Goal: Task Accomplishment & Management: Complete application form

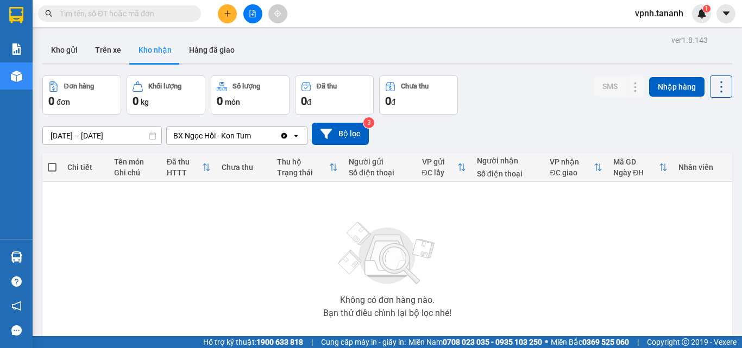
click at [228, 12] on icon "plus" at bounding box center [227, 13] width 1 height 6
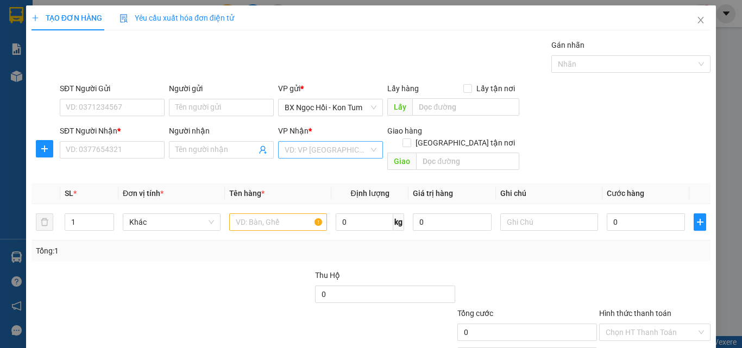
click at [326, 153] on input "search" at bounding box center [327, 150] width 84 height 16
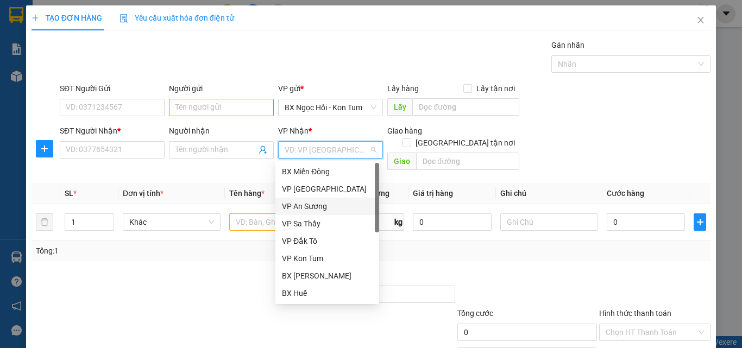
drag, startPoint x: 307, startPoint y: 205, endPoint x: 202, endPoint y: 100, distance: 149.0
click at [309, 206] on div "VP An Sương" at bounding box center [327, 206] width 91 height 12
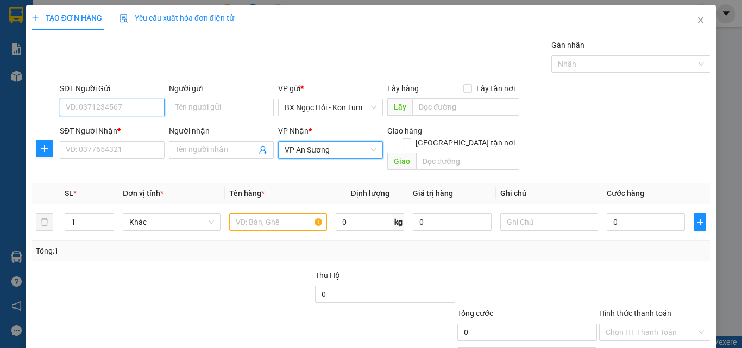
click at [155, 111] on input "SĐT Người Gửi" at bounding box center [112, 107] width 105 height 17
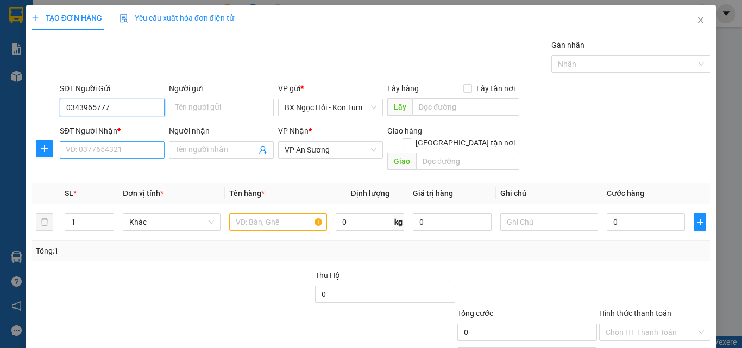
type input "0343965777"
click at [101, 150] on input "SĐT Người Nhận *" at bounding box center [112, 149] width 105 height 17
type input "0902708112"
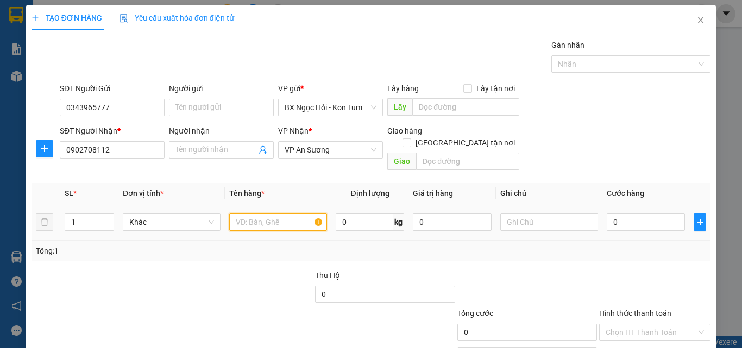
click at [309, 214] on input "text" at bounding box center [278, 222] width 98 height 17
click at [263, 214] on input "text" at bounding box center [278, 222] width 98 height 17
type input "t"
type input "TC"
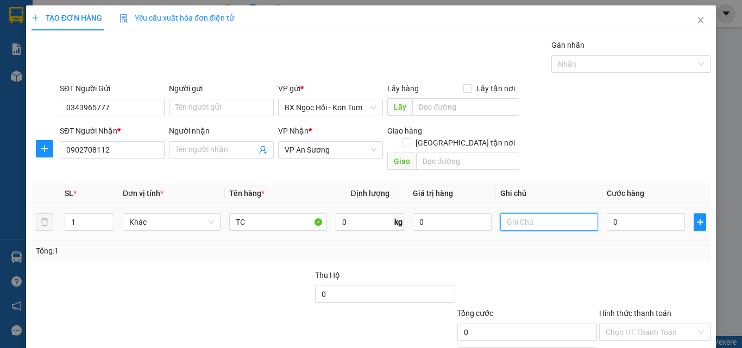
click at [556, 214] on input "text" at bounding box center [549, 222] width 98 height 17
type input "1TG"
click at [622, 215] on input "0" at bounding box center [646, 222] width 78 height 17
type input "001"
type input "1"
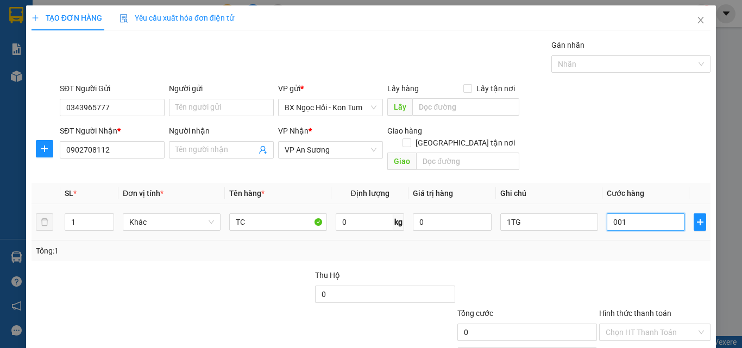
type input "1"
type input "0.010"
type input "10"
type input "00.100"
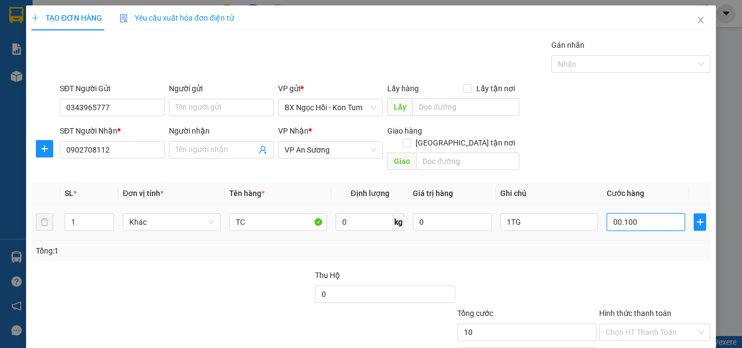
type input "100"
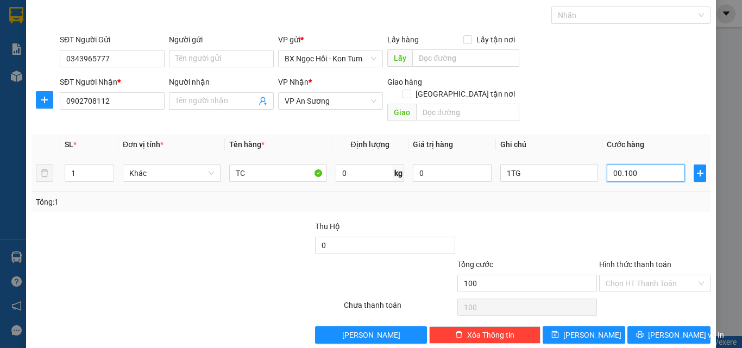
scroll to position [54, 0]
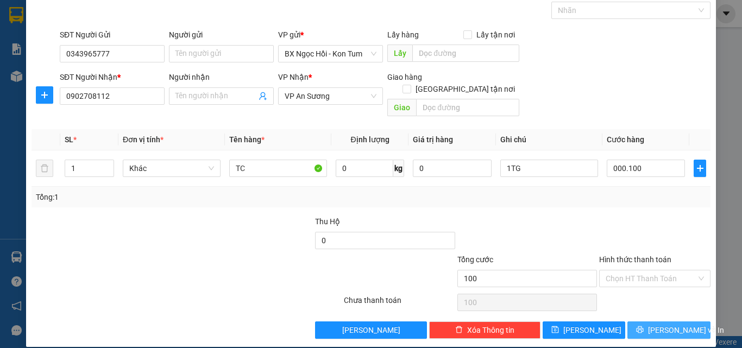
click at [655, 324] on span "[PERSON_NAME] và In" at bounding box center [686, 330] width 76 height 12
type input "100.000"
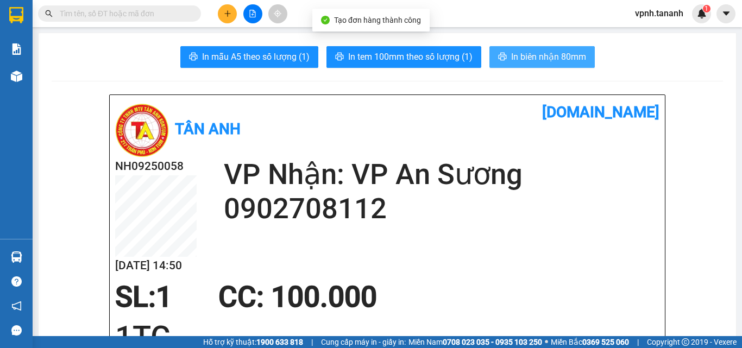
click at [532, 58] on span "In biên nhận 80mm" at bounding box center [548, 57] width 75 height 14
click at [522, 55] on span "In biên nhận 80mm" at bounding box center [548, 57] width 75 height 14
click at [522, 56] on span "In biên nhận 80mm" at bounding box center [548, 57] width 75 height 14
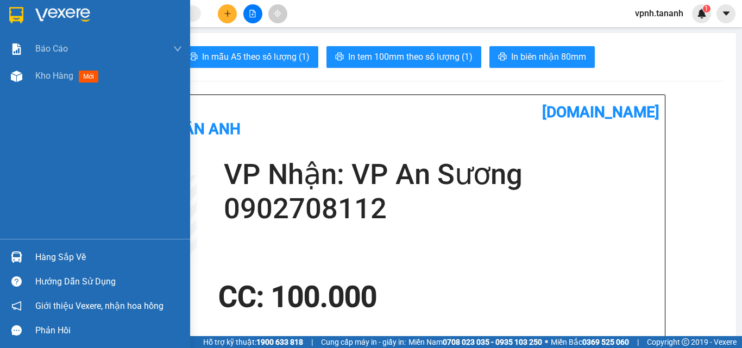
click at [14, 13] on img at bounding box center [16, 15] width 14 height 16
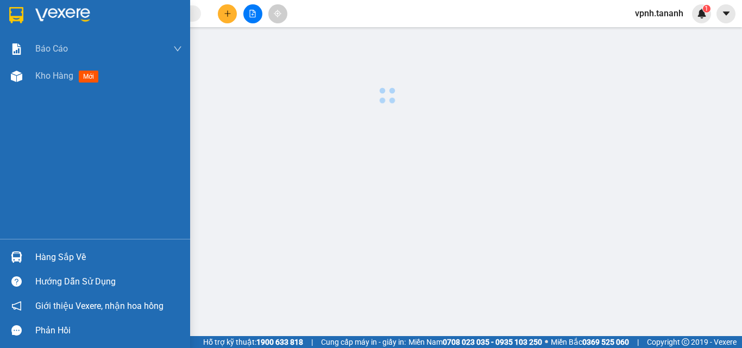
click at [14, 13] on img at bounding box center [16, 15] width 14 height 16
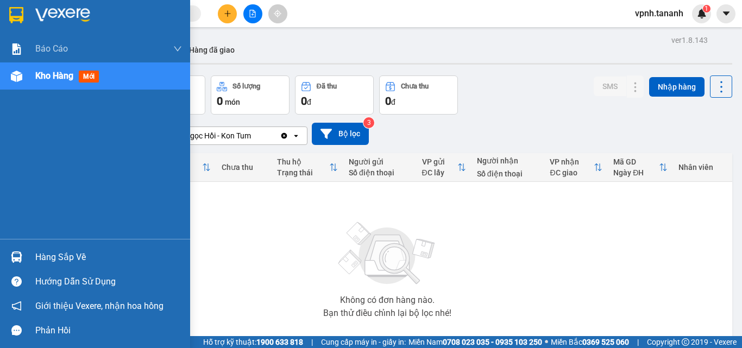
click at [21, 8] on img at bounding box center [16, 15] width 14 height 16
click at [18, 8] on img at bounding box center [16, 15] width 14 height 16
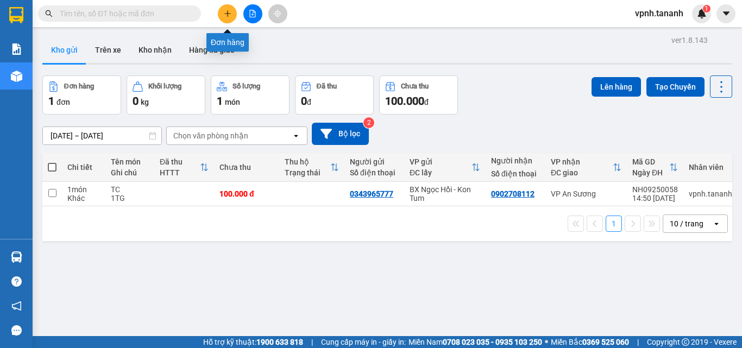
click at [230, 16] on button at bounding box center [227, 13] width 19 height 19
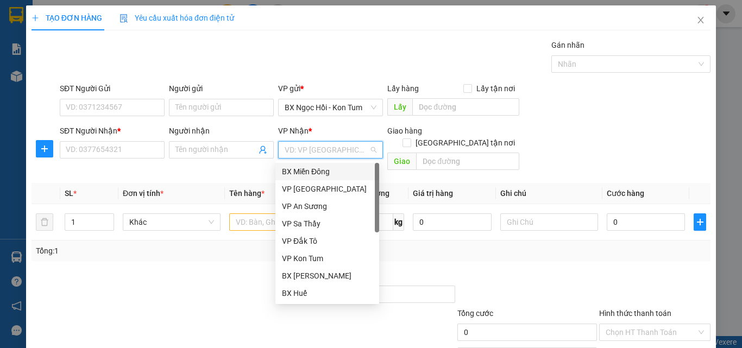
click at [298, 151] on input "search" at bounding box center [327, 150] width 84 height 16
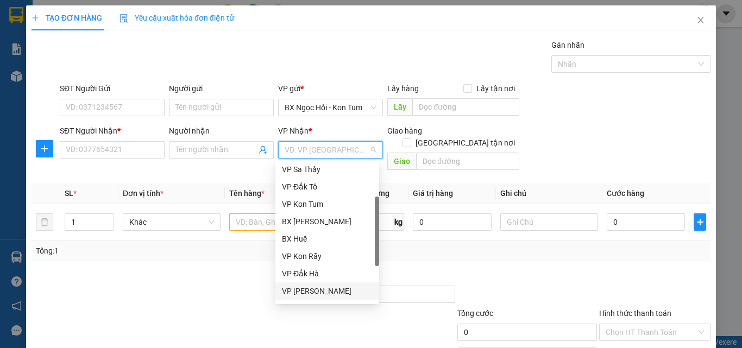
click at [329, 291] on div "VP [PERSON_NAME]" at bounding box center [327, 291] width 91 height 12
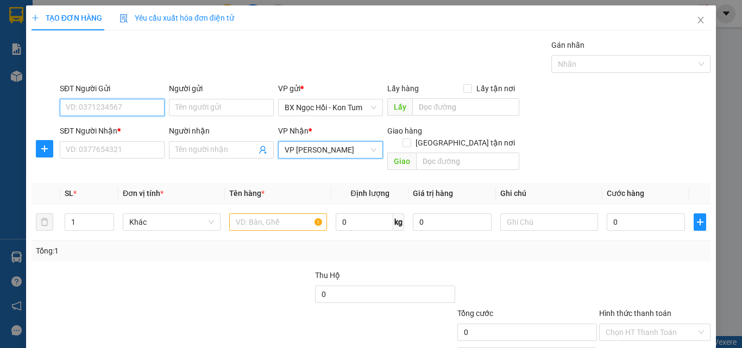
click at [125, 108] on input "SĐT Người Gửi" at bounding box center [112, 107] width 105 height 17
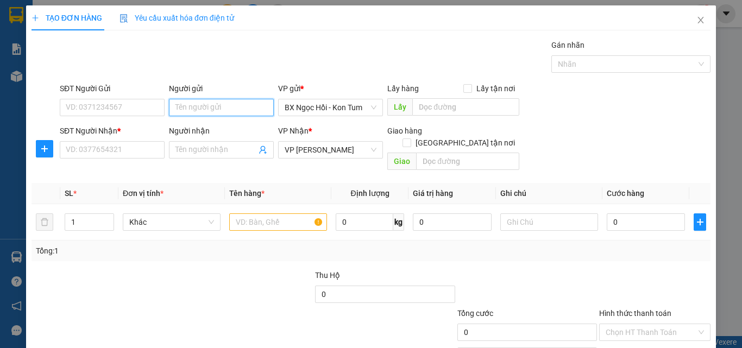
click at [182, 111] on input "Người gửi" at bounding box center [221, 107] width 105 height 17
type input "BSI QUYÊN"
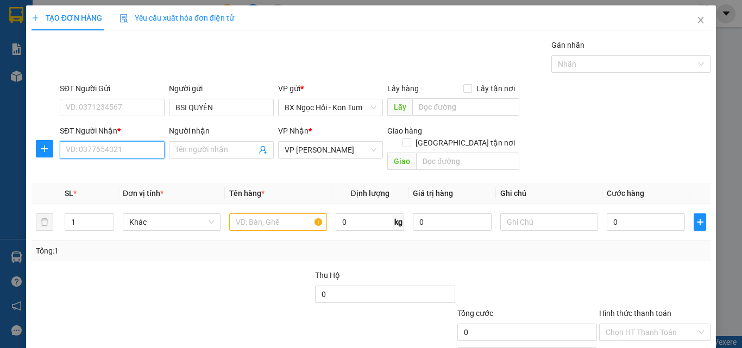
click at [99, 151] on input "SĐT Người Nhận *" at bounding box center [112, 149] width 105 height 17
click at [197, 153] on input "Người nhận" at bounding box center [215, 150] width 81 height 12
type input "PXN"
click at [140, 157] on input "SĐT Người Nhận *" at bounding box center [112, 149] width 105 height 17
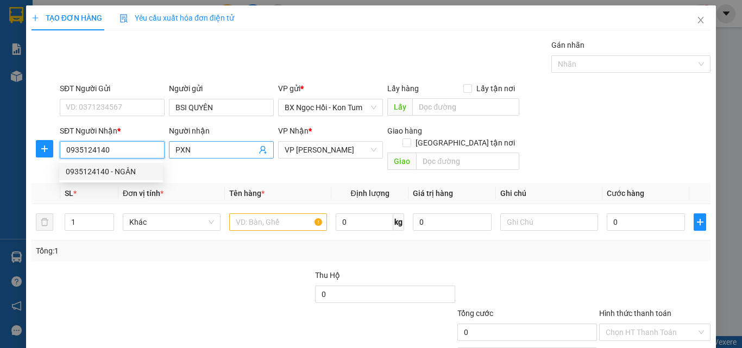
type input "0935124140"
click at [239, 151] on input "PXN" at bounding box center [215, 150] width 81 height 12
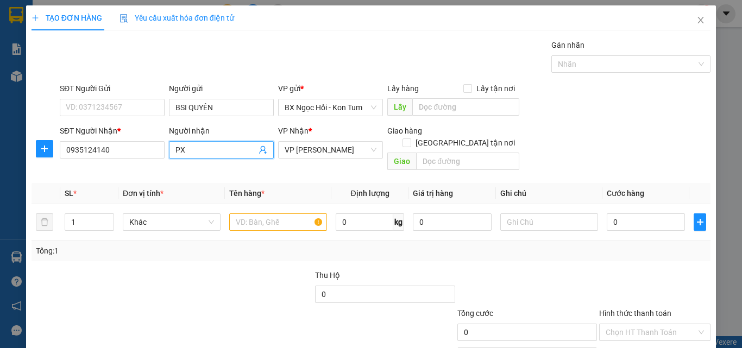
type input "P"
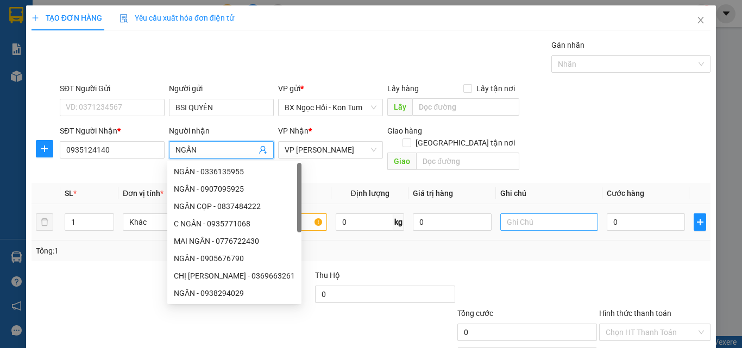
type input "NGÂN"
click at [525, 214] on input "text" at bounding box center [549, 222] width 98 height 17
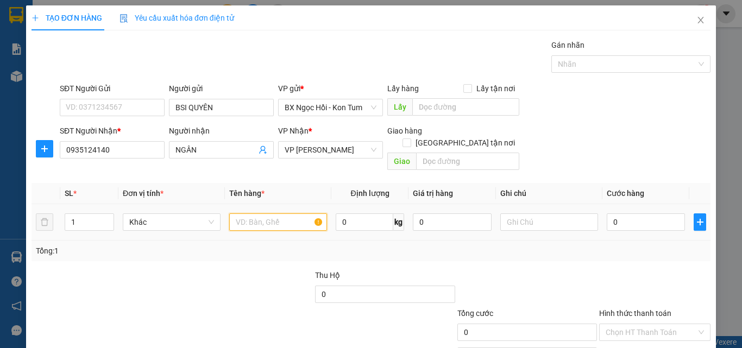
click at [298, 214] on input "text" at bounding box center [278, 222] width 98 height 17
type input "MẪU"
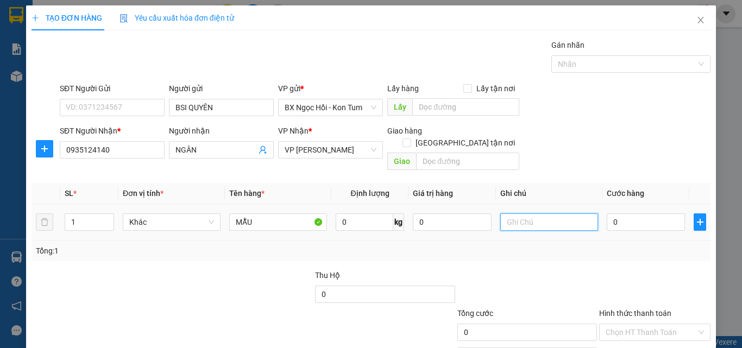
click at [510, 214] on input "text" at bounding box center [549, 222] width 98 height 17
type input "3"
type input "1H"
click at [632, 214] on input "0" at bounding box center [646, 222] width 78 height 17
type input "003"
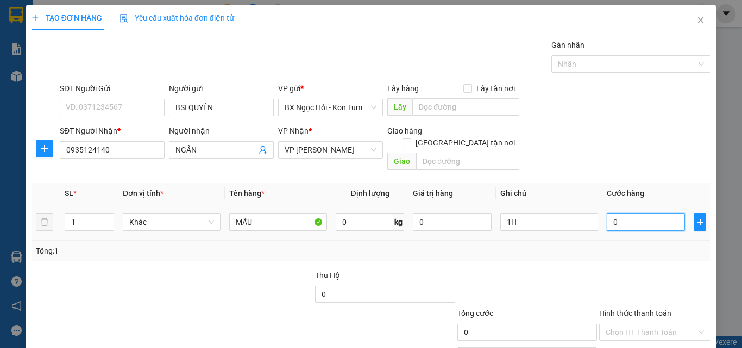
type input "3"
type input "0.030"
type input "30"
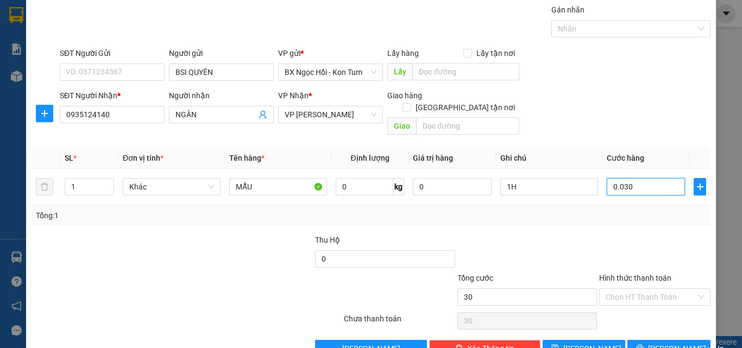
scroll to position [54, 0]
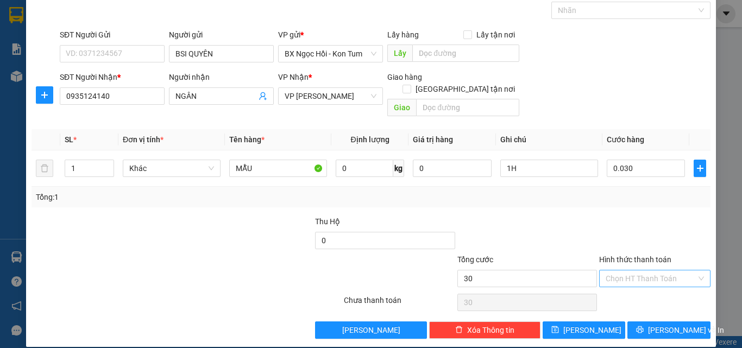
click at [625, 271] on input "Hình thức thanh toán" at bounding box center [651, 279] width 91 height 16
type input "30.000"
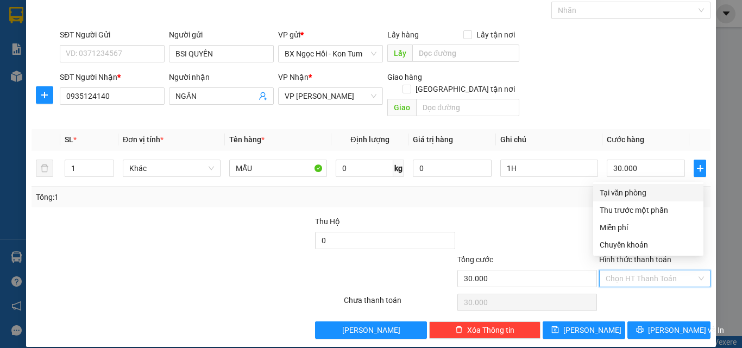
click at [640, 190] on div "Tại văn phòng" at bounding box center [648, 193] width 97 height 12
type input "0"
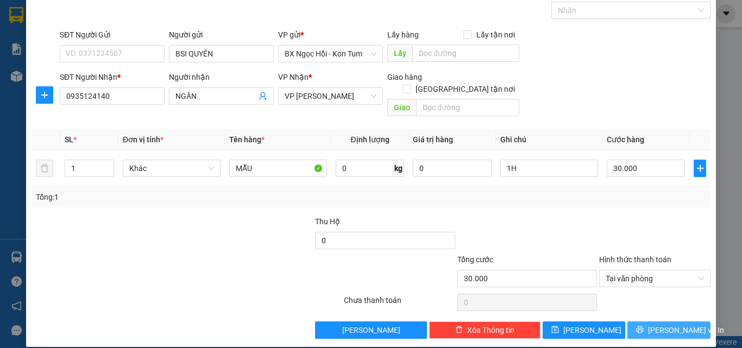
click at [672, 324] on span "[PERSON_NAME] và In" at bounding box center [686, 330] width 76 height 12
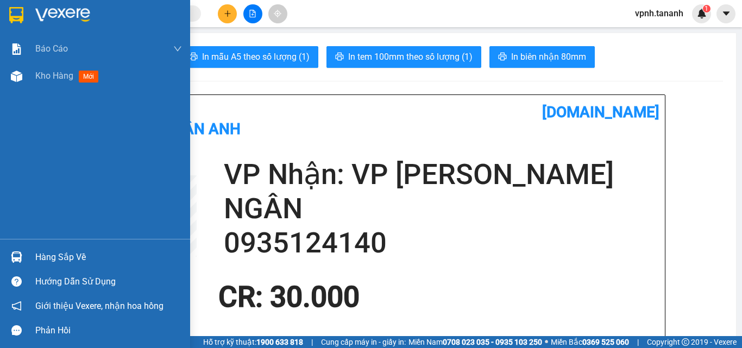
click at [15, 12] on img at bounding box center [16, 15] width 14 height 16
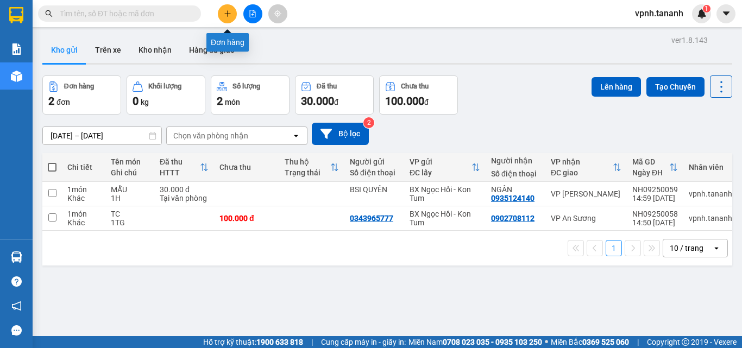
click at [227, 15] on icon "plus" at bounding box center [228, 14] width 8 height 8
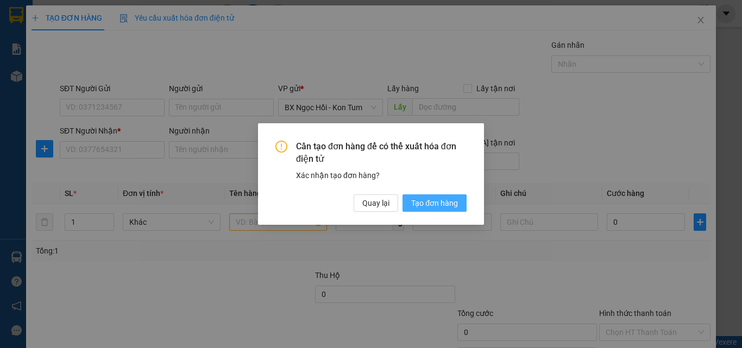
click at [426, 204] on span "Tạo đơn hàng" at bounding box center [434, 203] width 47 height 12
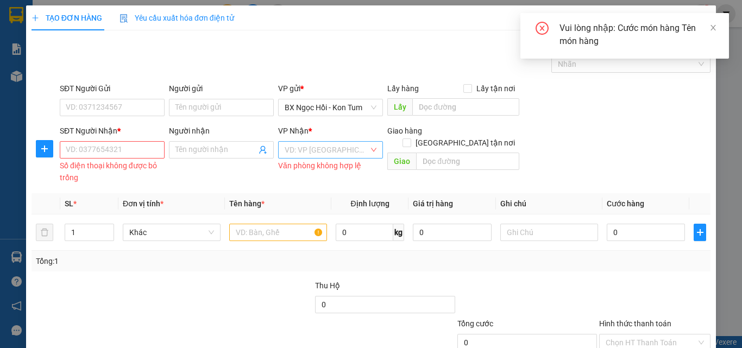
click at [302, 148] on input "search" at bounding box center [327, 150] width 84 height 16
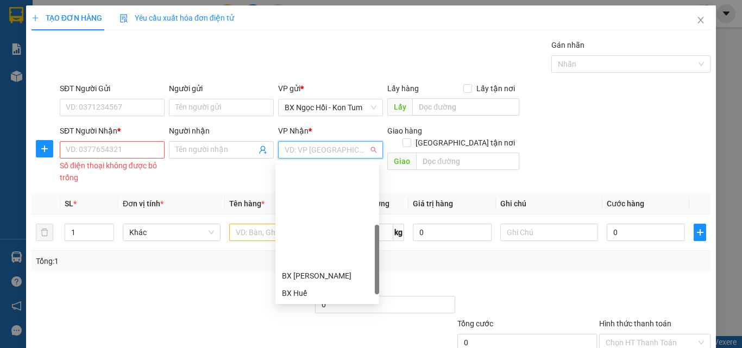
scroll to position [109, 0]
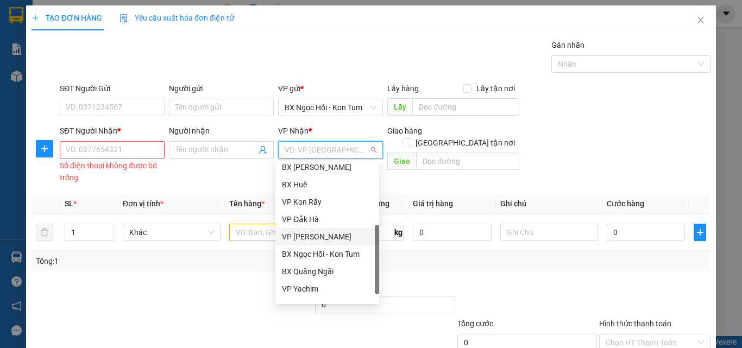
click at [344, 235] on div "VP [PERSON_NAME]" at bounding box center [327, 237] width 91 height 12
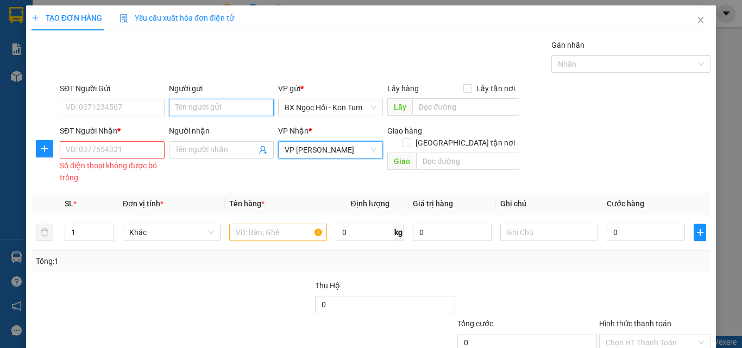
click at [193, 99] on input "Người gửi" at bounding box center [221, 107] width 105 height 17
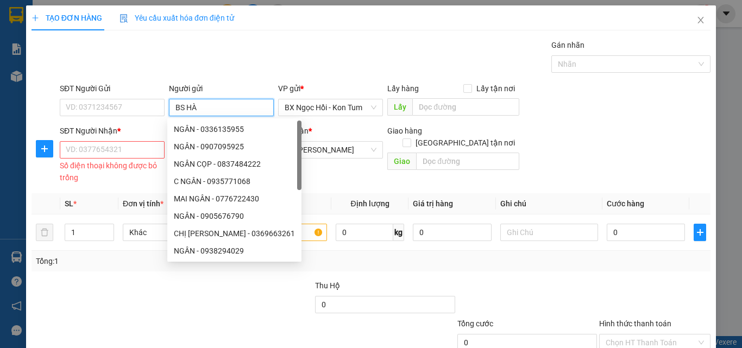
type input "BS HÀ"
click at [123, 148] on input "SĐT Người Nhận *" at bounding box center [112, 149] width 105 height 17
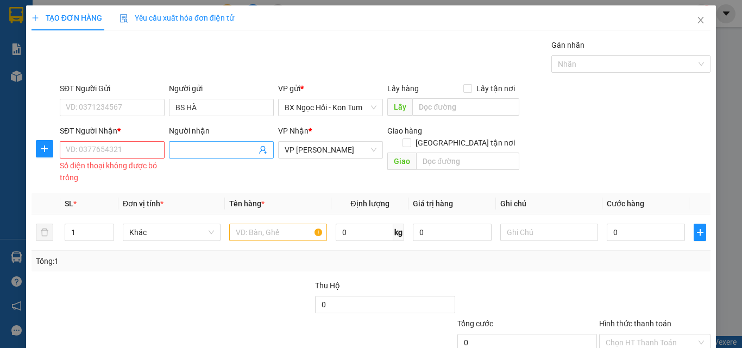
click at [191, 146] on input "Người nhận" at bounding box center [215, 150] width 81 height 12
type input "PXN"
click at [145, 150] on input "SĐT Người Nhận *" at bounding box center [112, 149] width 105 height 17
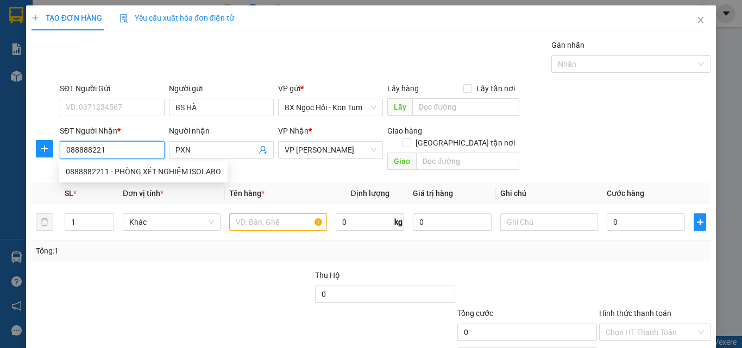
type input "0888882211"
click at [150, 177] on div "0888882211 - PHÒNG XÉT NGHIỆM ISOLABO" at bounding box center [143, 172] width 155 height 12
type input "PHÒNG XÉT NGHIỆM ISOLABO"
type input "50.000"
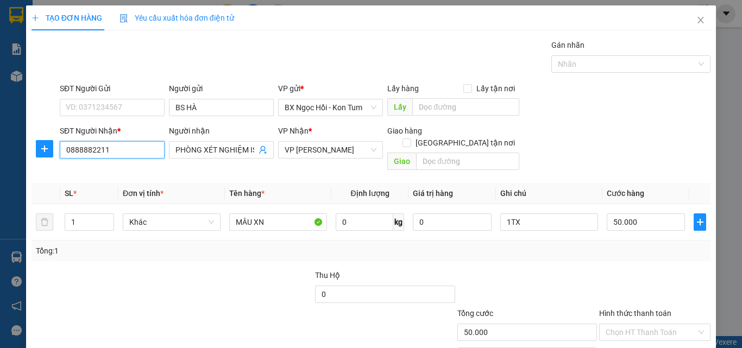
scroll to position [54, 0]
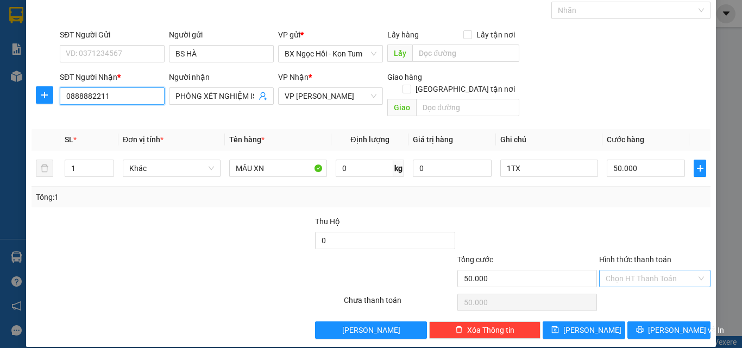
type input "0888882211"
click at [627, 271] on input "Hình thức thanh toán" at bounding box center [651, 279] width 91 height 16
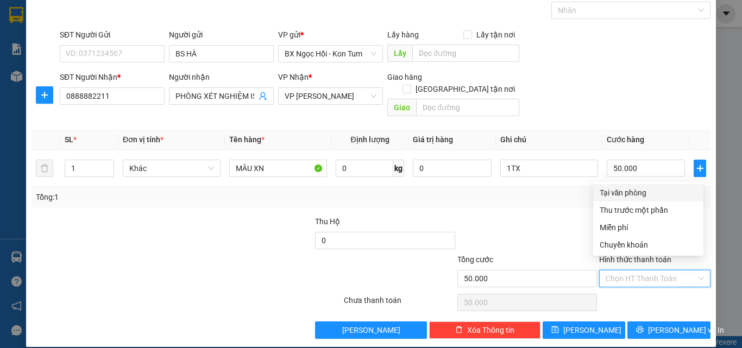
click at [643, 191] on div "Tại văn phòng" at bounding box center [648, 193] width 97 height 12
type input "0"
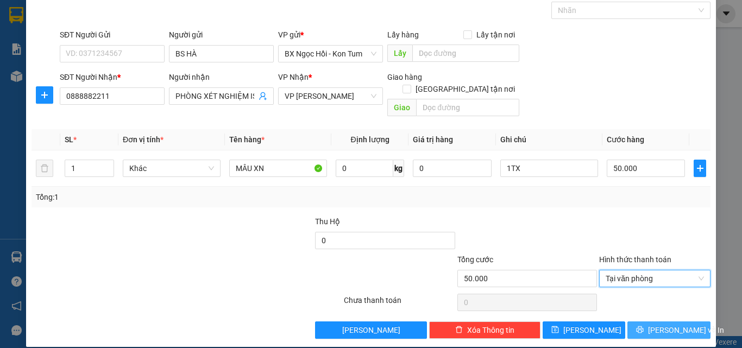
click at [674, 324] on span "[PERSON_NAME] và In" at bounding box center [686, 330] width 76 height 12
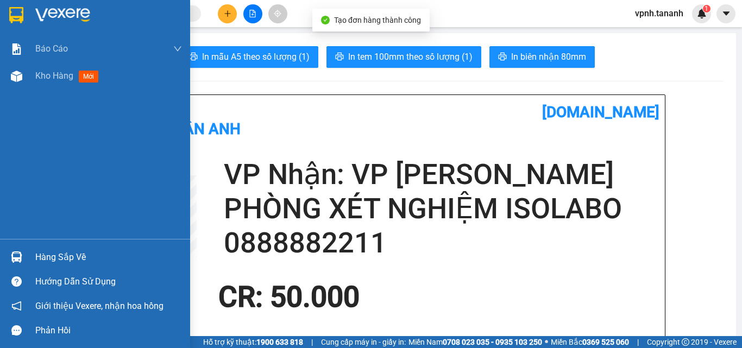
click at [15, 19] on img at bounding box center [16, 15] width 14 height 16
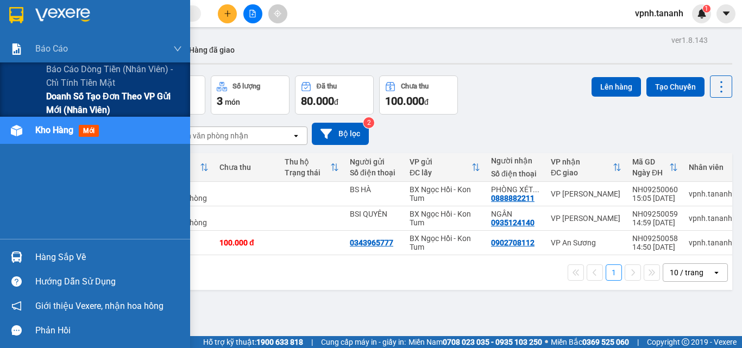
click at [56, 101] on span "Doanh số tạo đơn theo VP gửi mới (nhân viên)" at bounding box center [114, 103] width 136 height 27
